Goal: Book appointment/travel/reservation

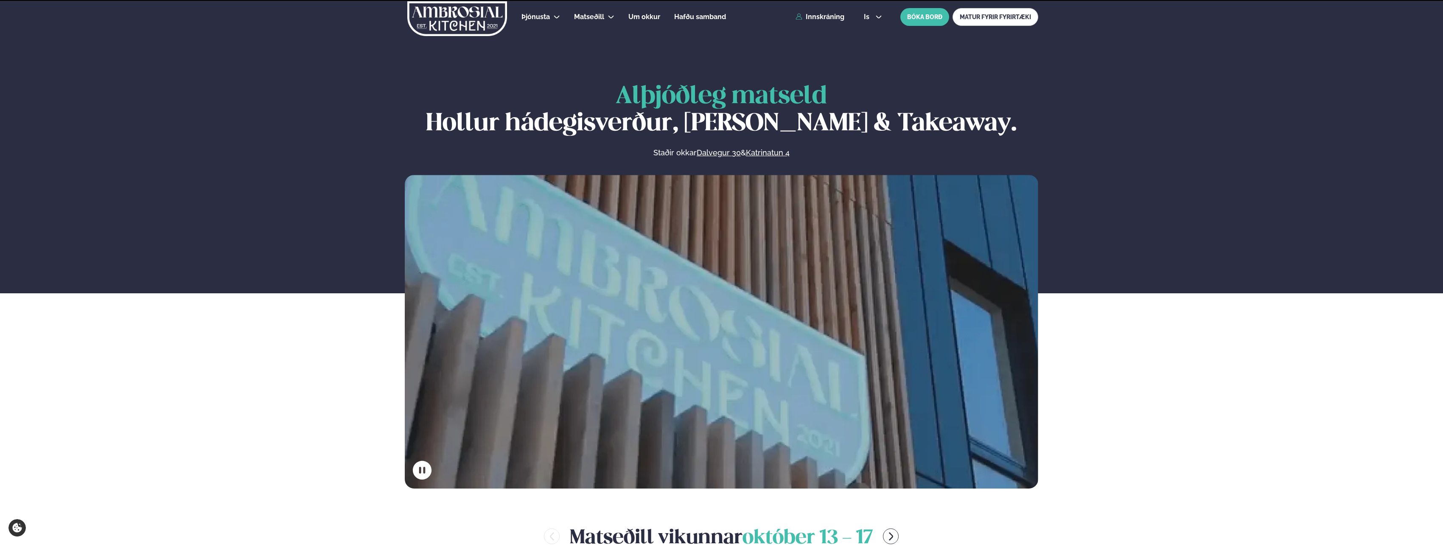
scroll to position [382, 0]
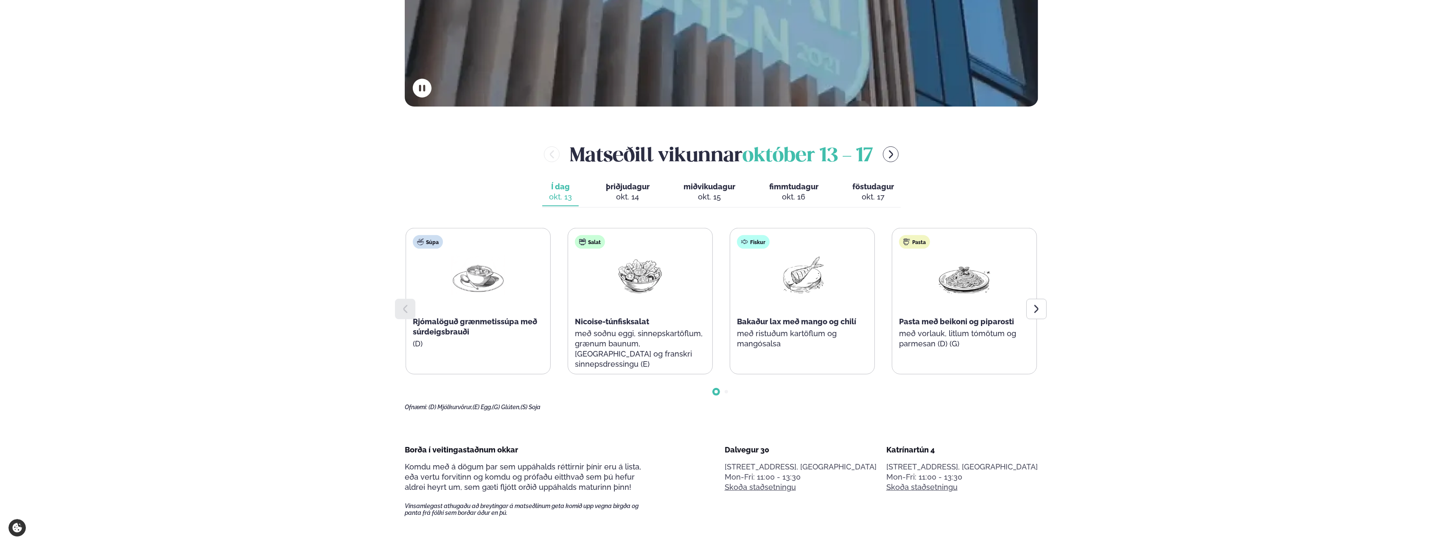
click at [1036, 306] on icon at bounding box center [1036, 309] width 4 height 8
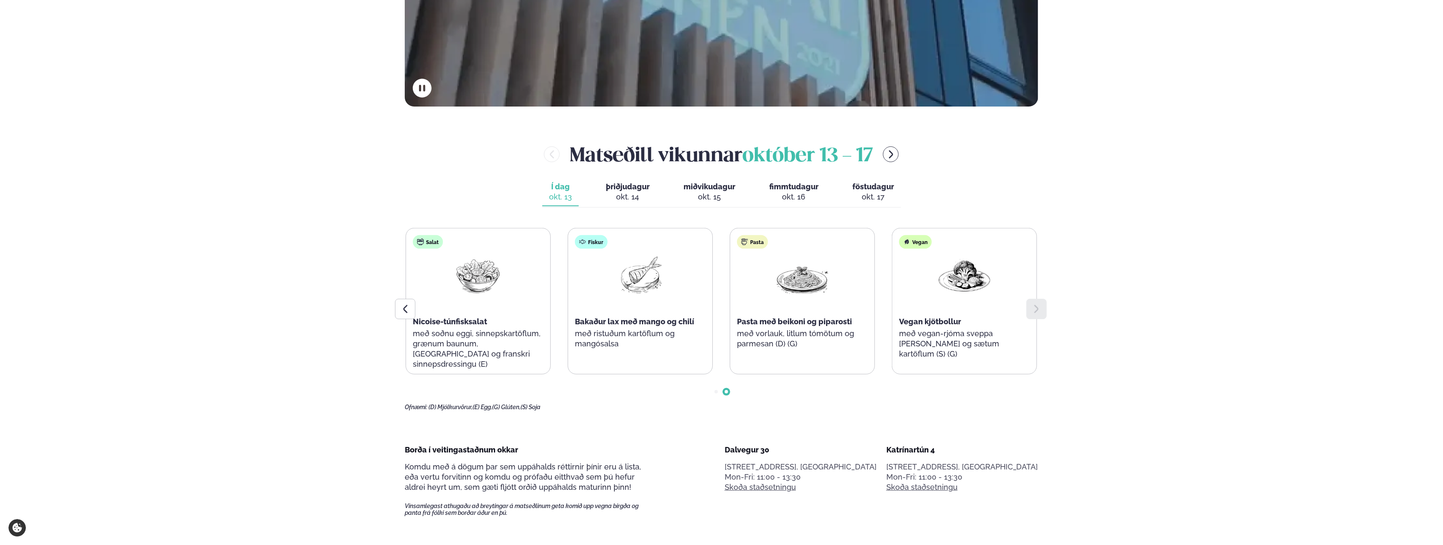
click at [1036, 306] on icon at bounding box center [1036, 309] width 4 height 8
click at [620, 188] on span "þriðjudagur" at bounding box center [628, 186] width 44 height 9
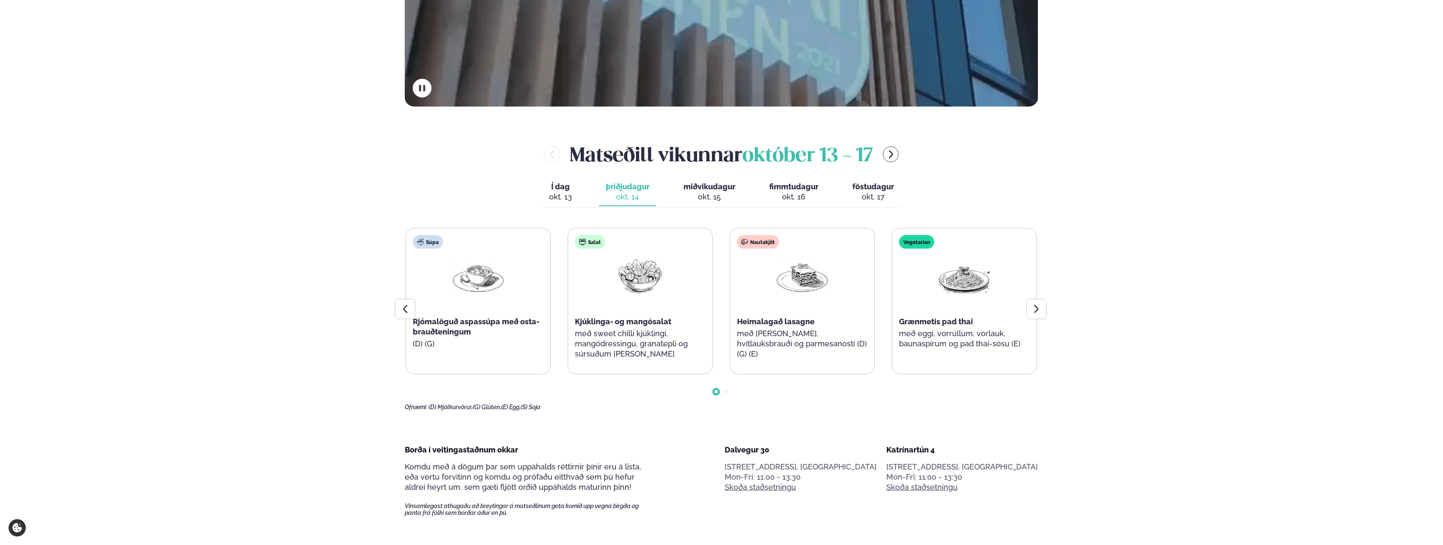
click at [1042, 308] on div at bounding box center [1036, 309] width 20 height 20
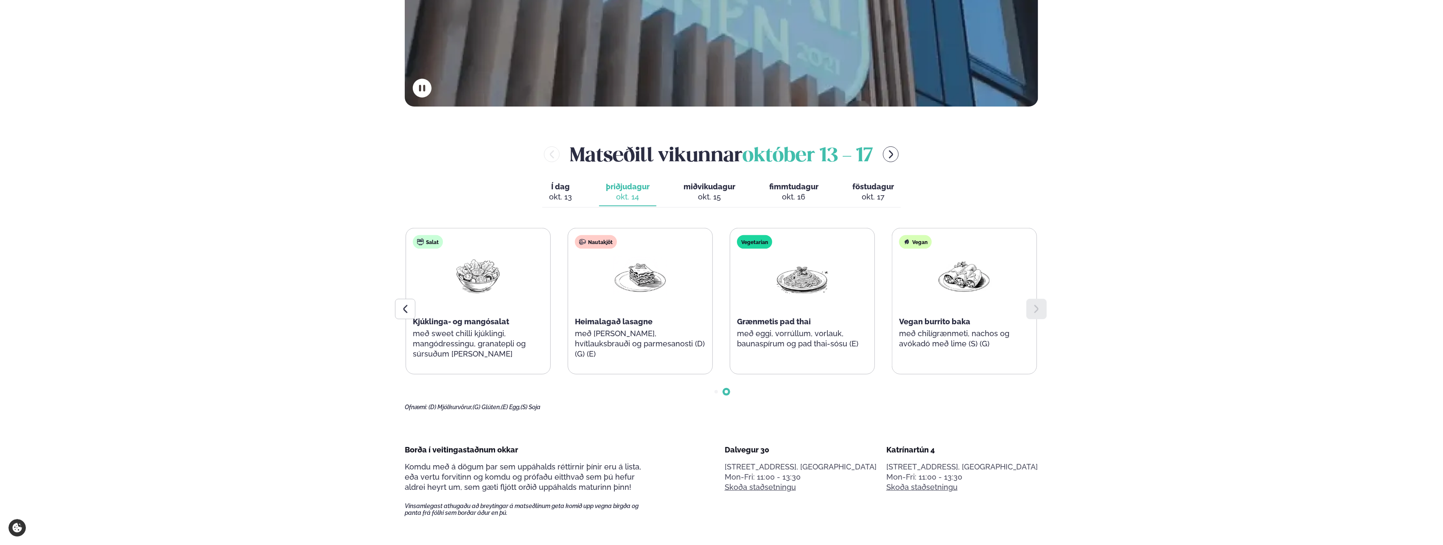
click at [1042, 308] on div at bounding box center [1036, 309] width 20 height 20
click at [710, 192] on div "okt. 15" at bounding box center [710, 197] width 52 height 10
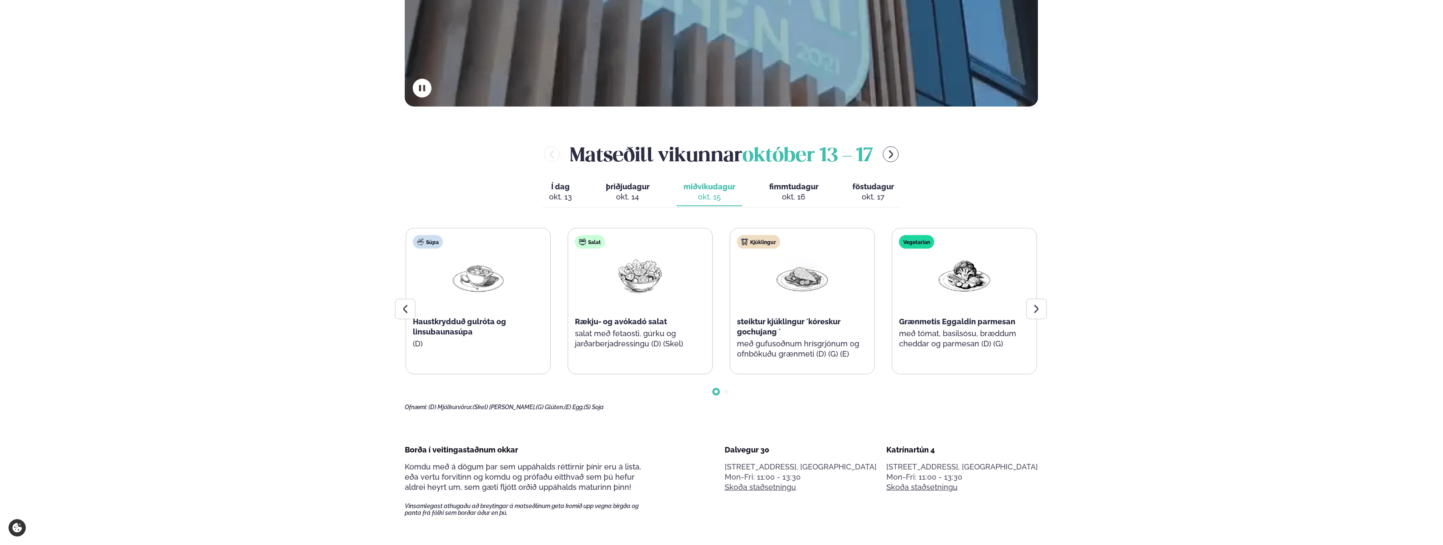
click at [1043, 307] on div at bounding box center [1036, 309] width 20 height 20
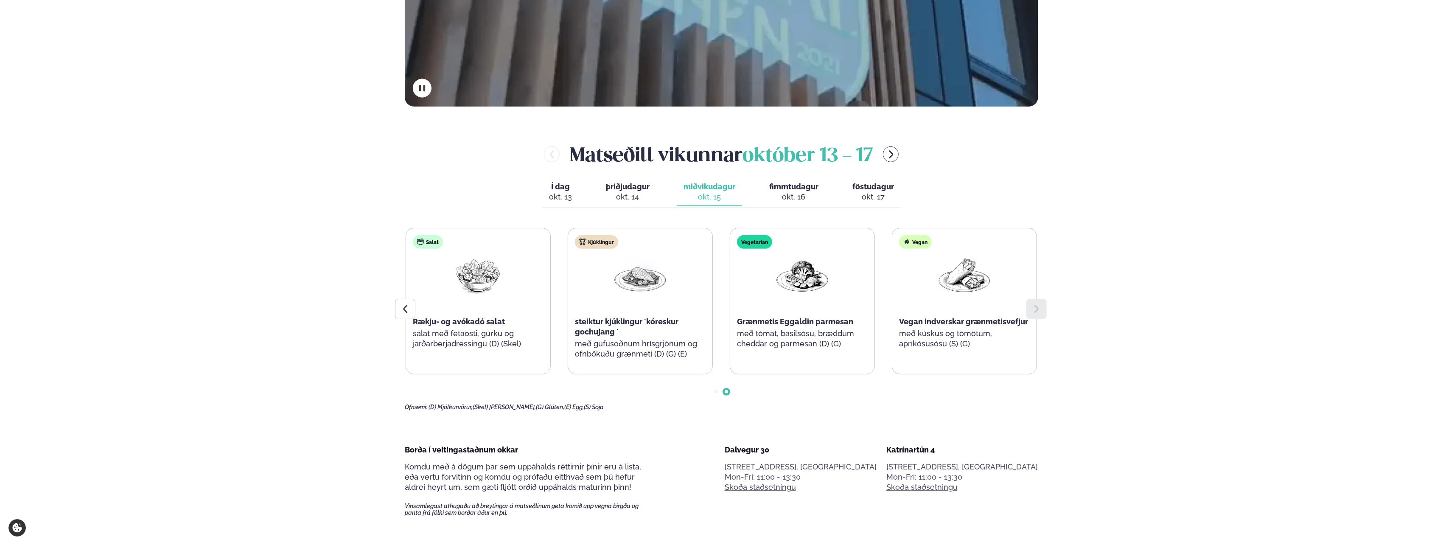
click at [1043, 307] on div at bounding box center [1036, 309] width 20 height 20
click at [1034, 305] on icon at bounding box center [1036, 309] width 10 height 10
click at [782, 194] on div "okt. 16" at bounding box center [793, 197] width 49 height 10
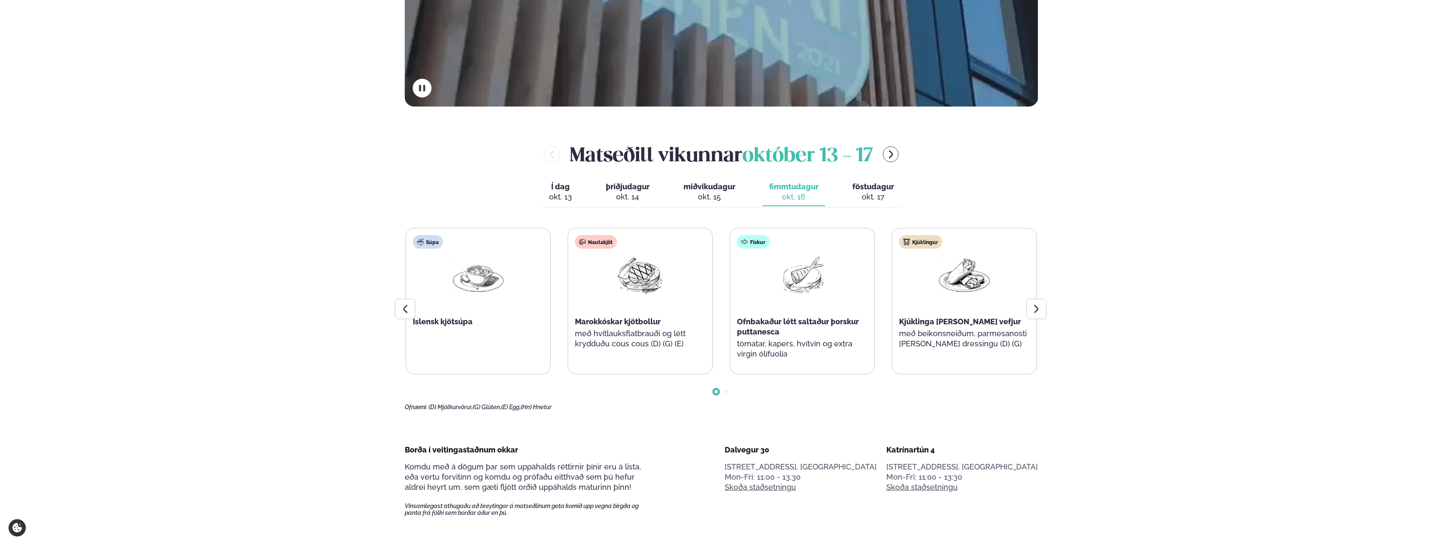
click at [1042, 307] on div at bounding box center [1036, 309] width 20 height 20
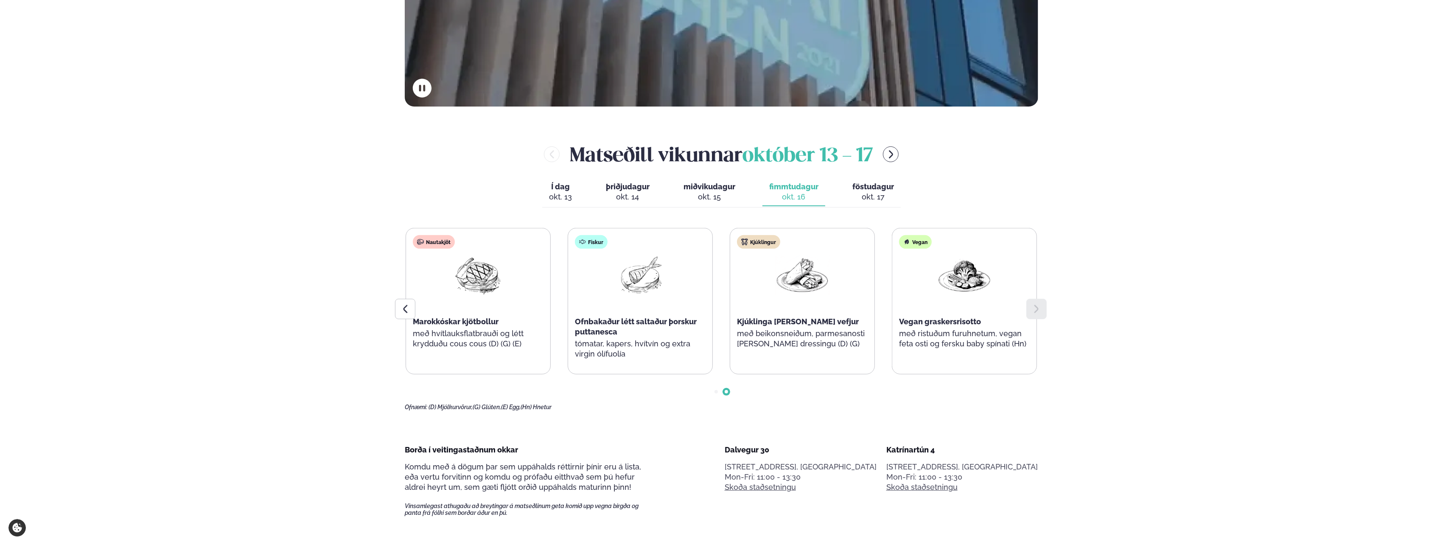
click at [865, 192] on div "okt. 17" at bounding box center [873, 197] width 42 height 10
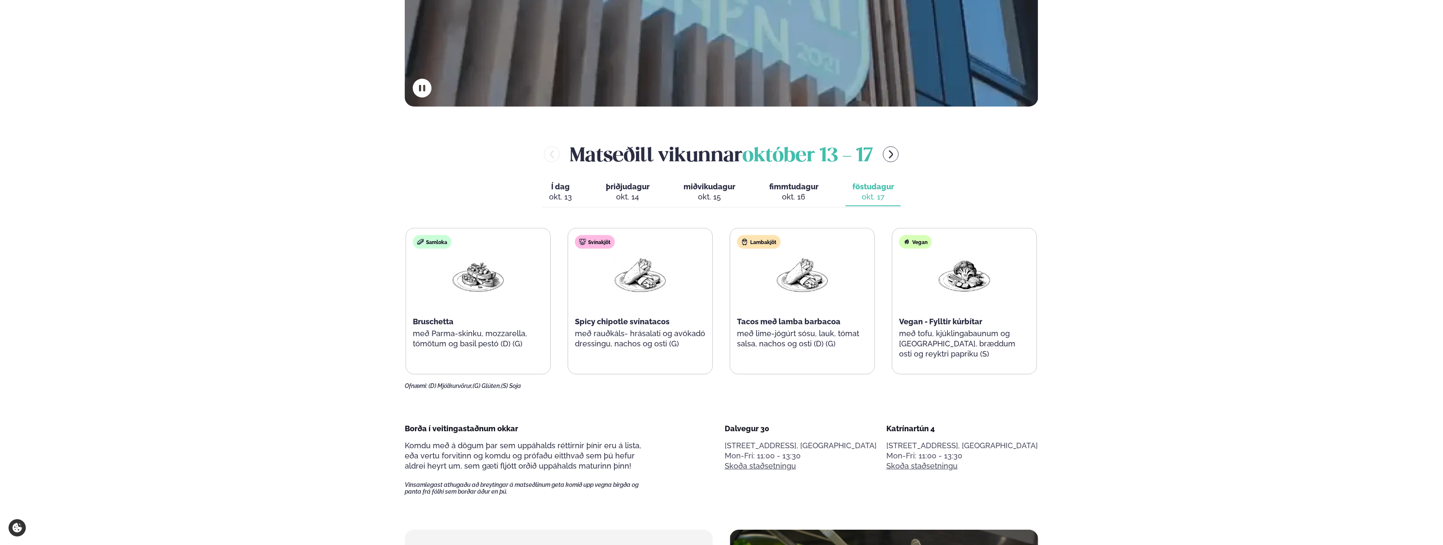
click at [552, 197] on div "okt. 13" at bounding box center [560, 197] width 23 height 10
